Goal: Information Seeking & Learning: Learn about a topic

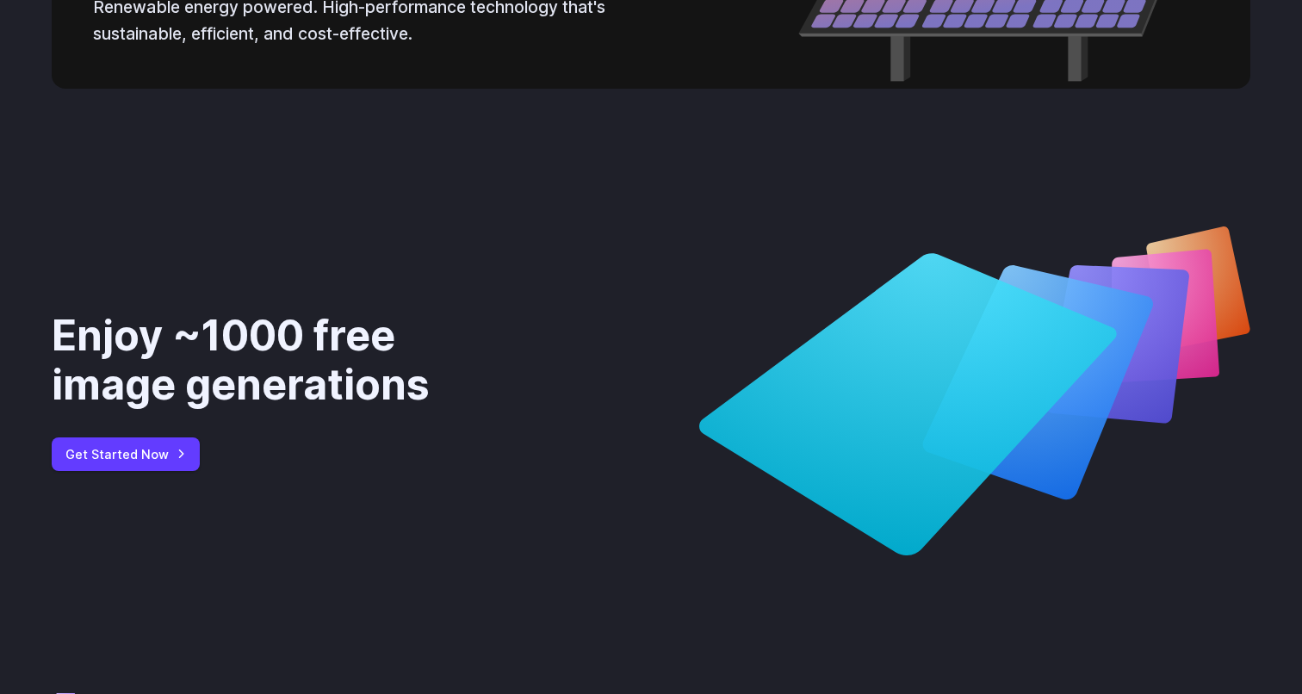
scroll to position [6572, 0]
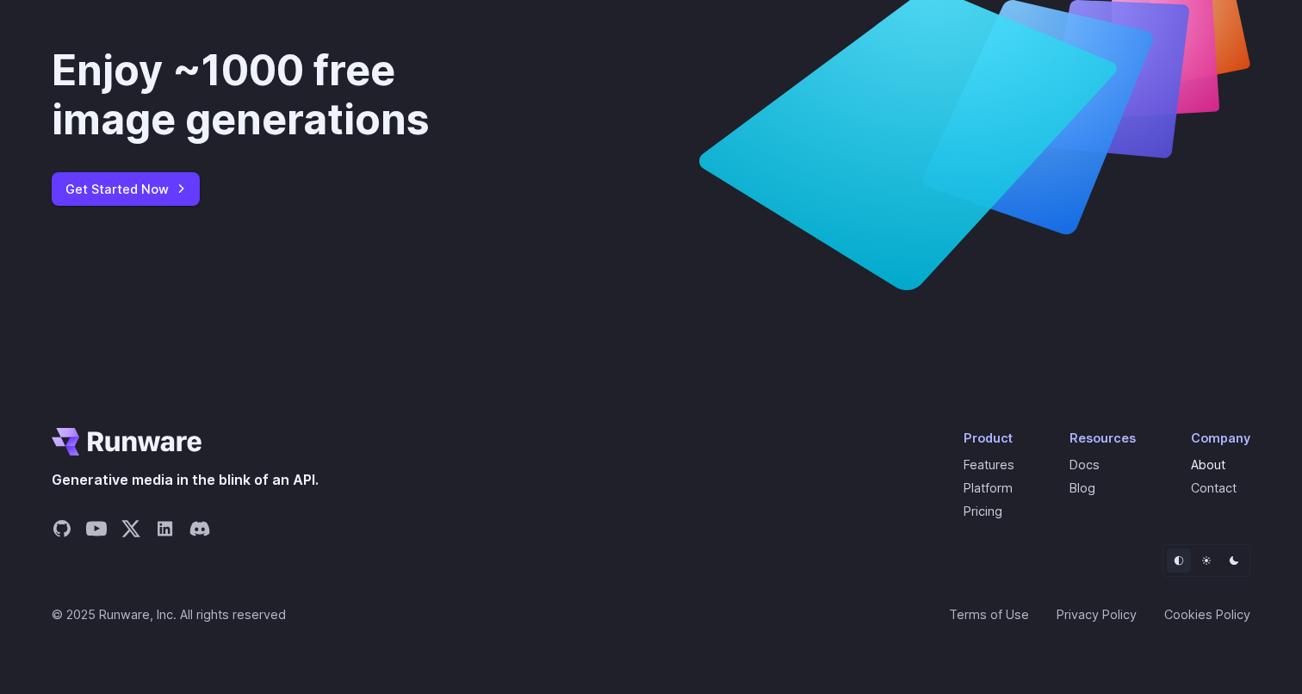
click at [1216, 469] on link "About" at bounding box center [1208, 464] width 34 height 15
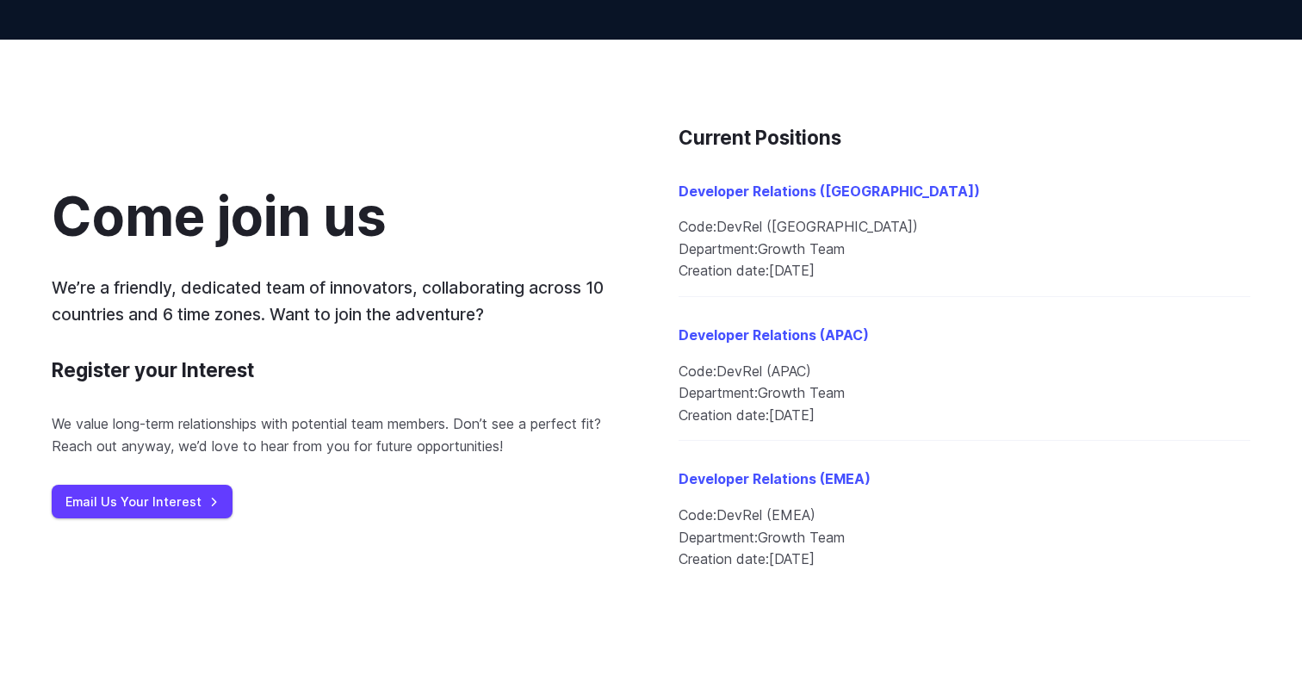
scroll to position [1812, 0]
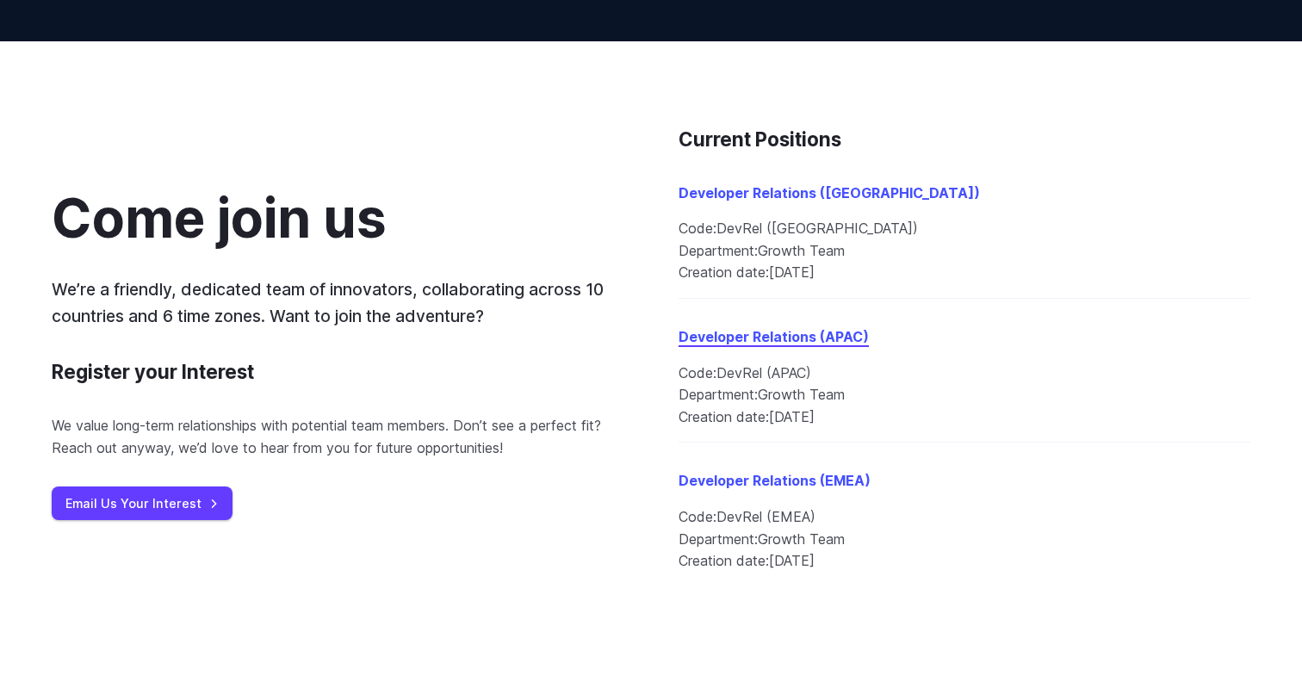
click at [848, 338] on link "Developer Relations (APAC)" at bounding box center [774, 336] width 190 height 17
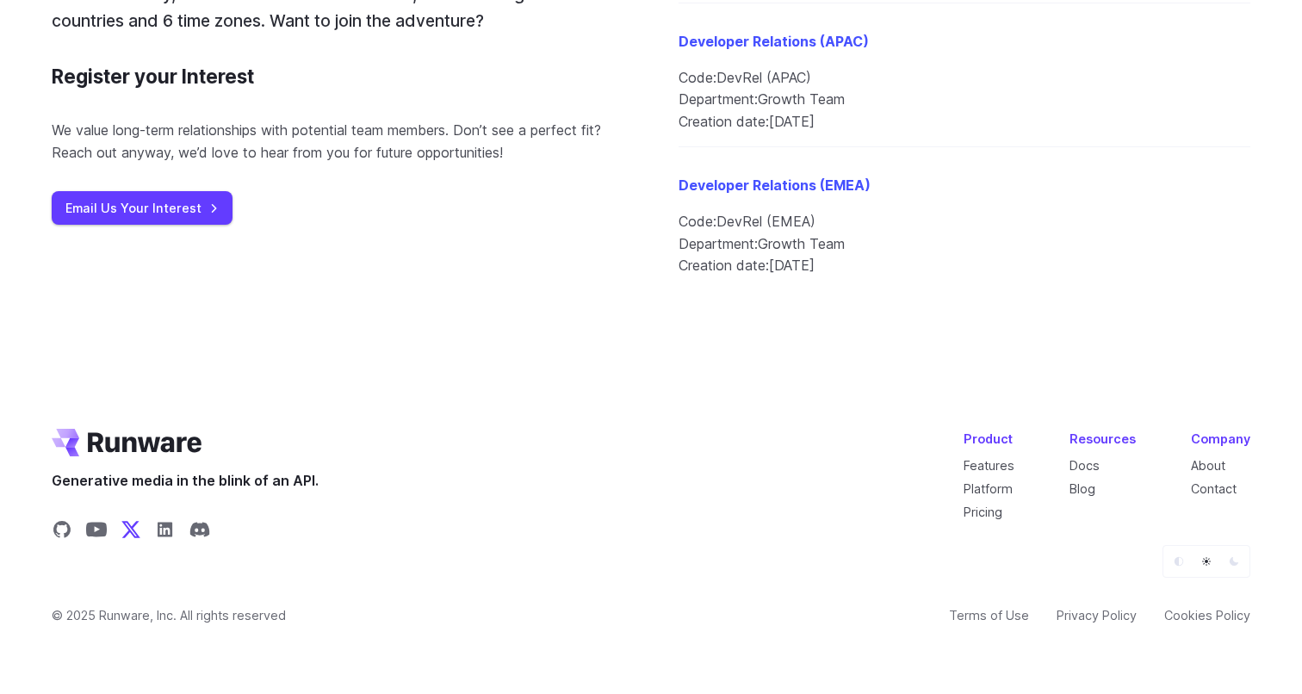
click at [137, 534] on icon "Share on X" at bounding box center [130, 530] width 19 height 16
click at [163, 525] on icon "Share on LinkedIn" at bounding box center [165, 530] width 15 height 15
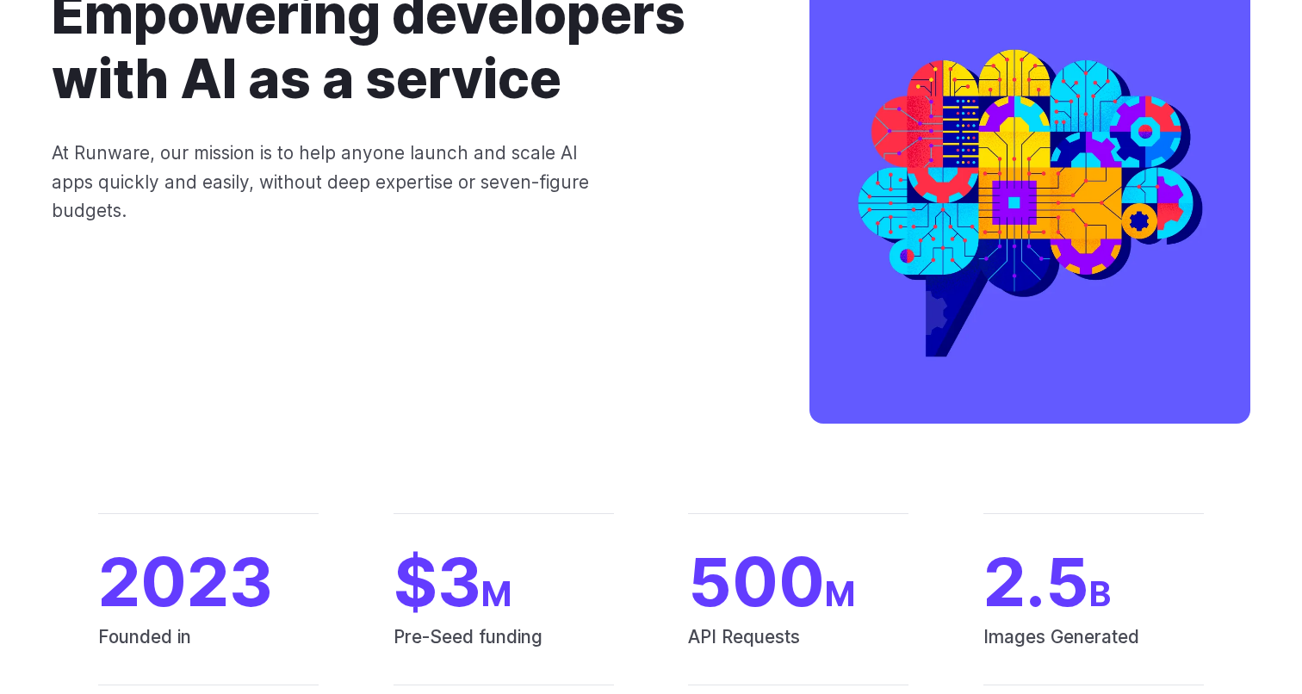
scroll to position [0, 0]
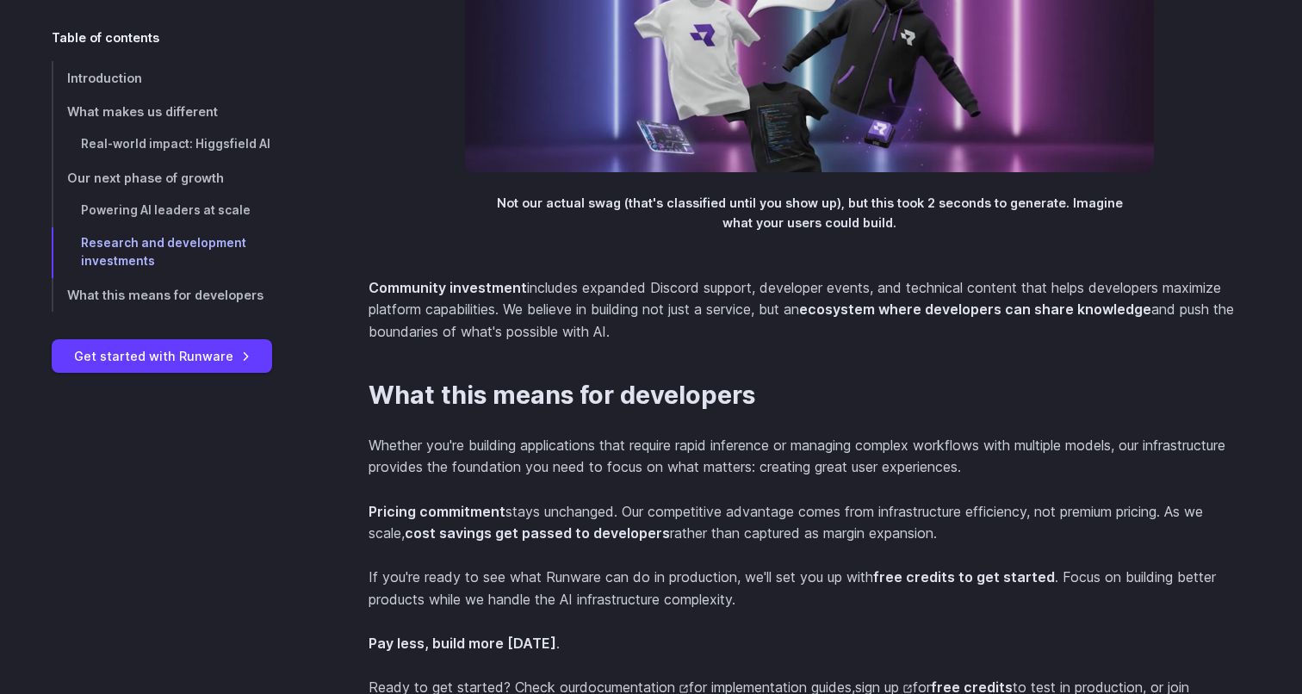
scroll to position [3759, 0]
